Goal: Task Accomplishment & Management: Use online tool/utility

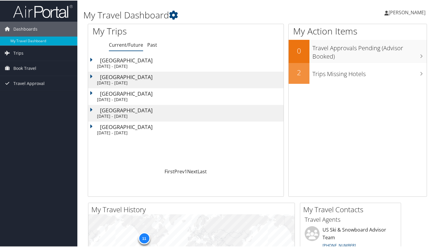
click at [122, 62] on div "Portland" at bounding box center [191, 59] width 183 height 5
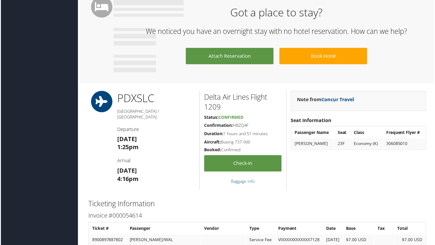
scroll to position [323, 0]
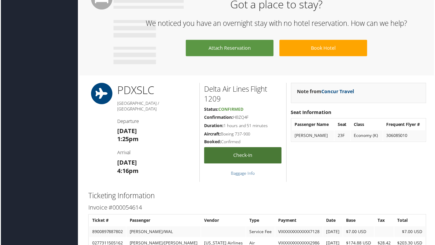
click at [218, 159] on link "Check-in" at bounding box center [243, 156] width 78 height 16
click at [235, 117] on h5 "Confirmation: HBZQ4F" at bounding box center [243, 117] width 78 height 6
copy h5 "HBZQ4F"
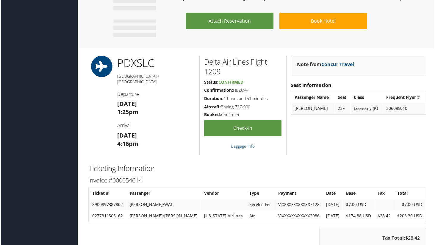
scroll to position [364, 0]
